Goal: Obtain resource: Obtain resource

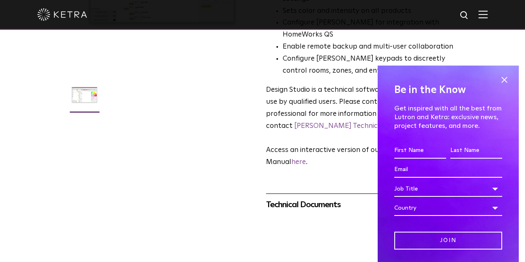
scroll to position [268, 0]
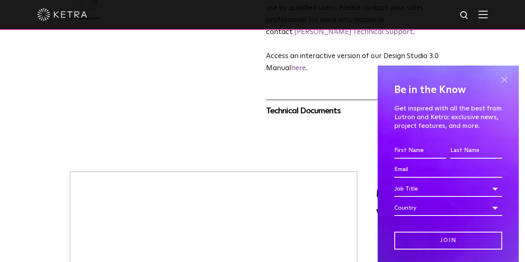
click at [502, 77] on span at bounding box center [504, 80] width 12 height 12
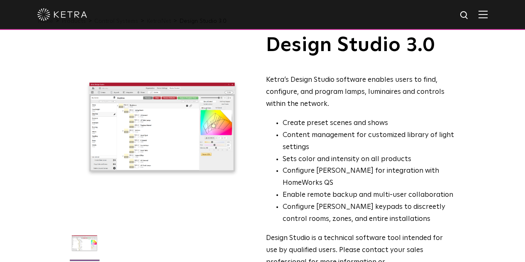
scroll to position [0, 0]
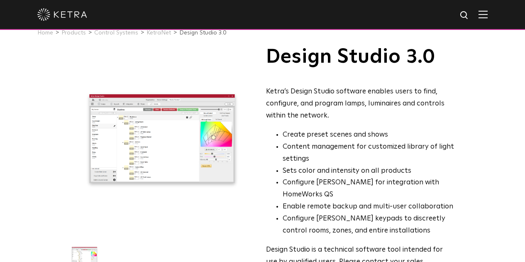
scroll to position [7, 0]
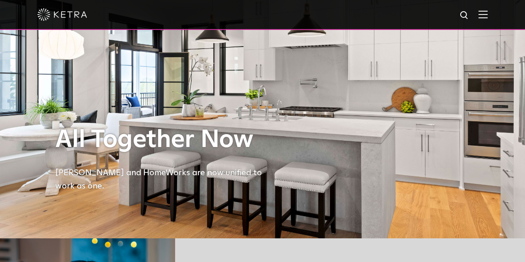
scroll to position [25, 0]
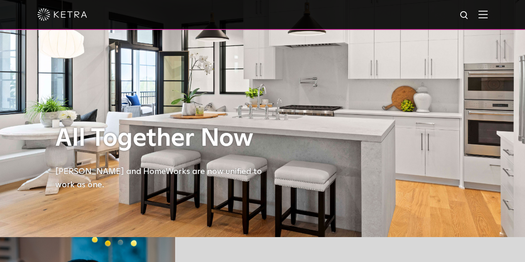
click at [487, 15] on img at bounding box center [483, 14] width 9 height 8
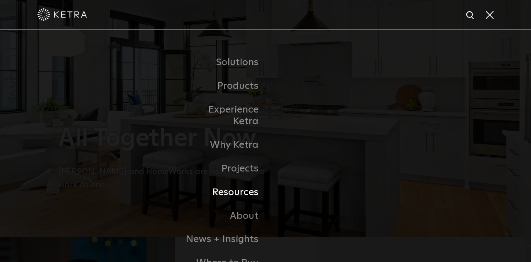
click at [228, 181] on link "Resources" at bounding box center [223, 193] width 85 height 24
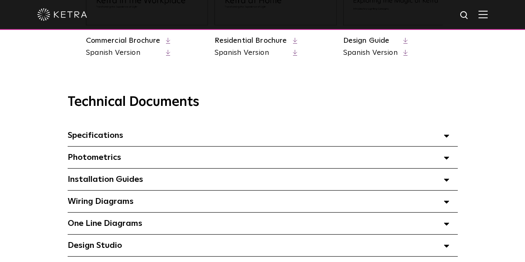
scroll to position [526, 0]
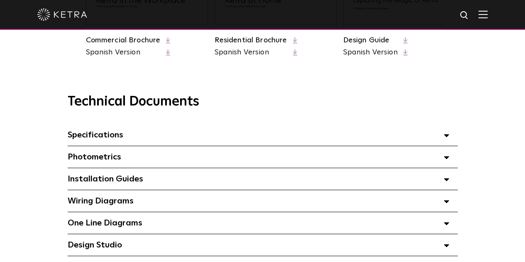
click at [124, 248] on div "Design Studio Select checkboxes to use the bulk download option below" at bounding box center [263, 245] width 390 height 22
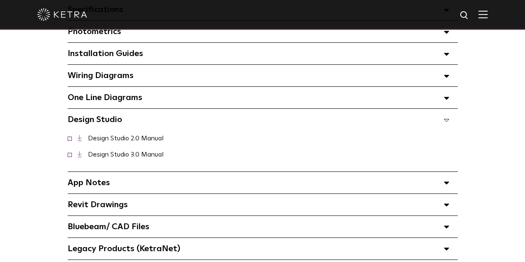
scroll to position [678, 0]
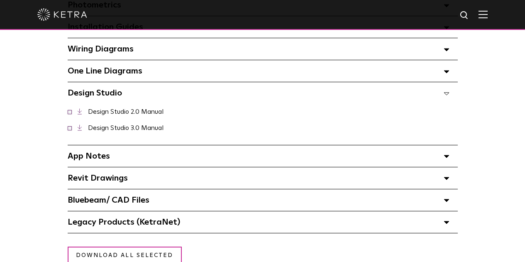
click at [122, 131] on link "Design Studio 3.0 Manual" at bounding box center [126, 128] width 76 height 7
